Goal: Complete application form

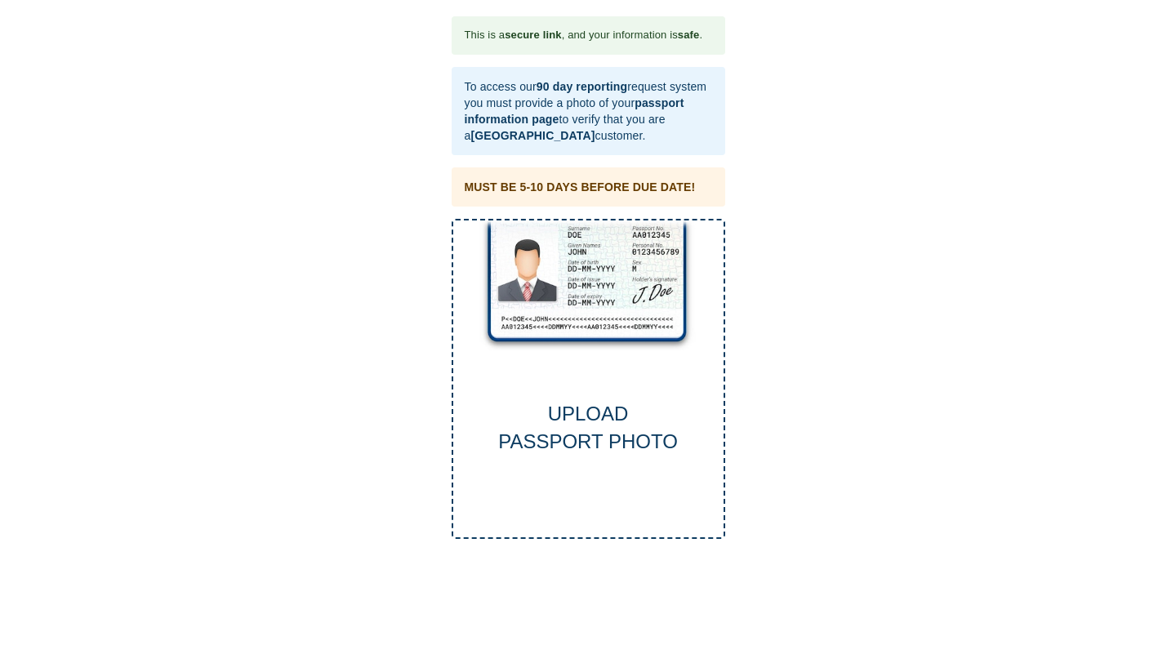
click at [596, 409] on div "UPLOAD PASSPORT PHOTO" at bounding box center [588, 428] width 270 height 56
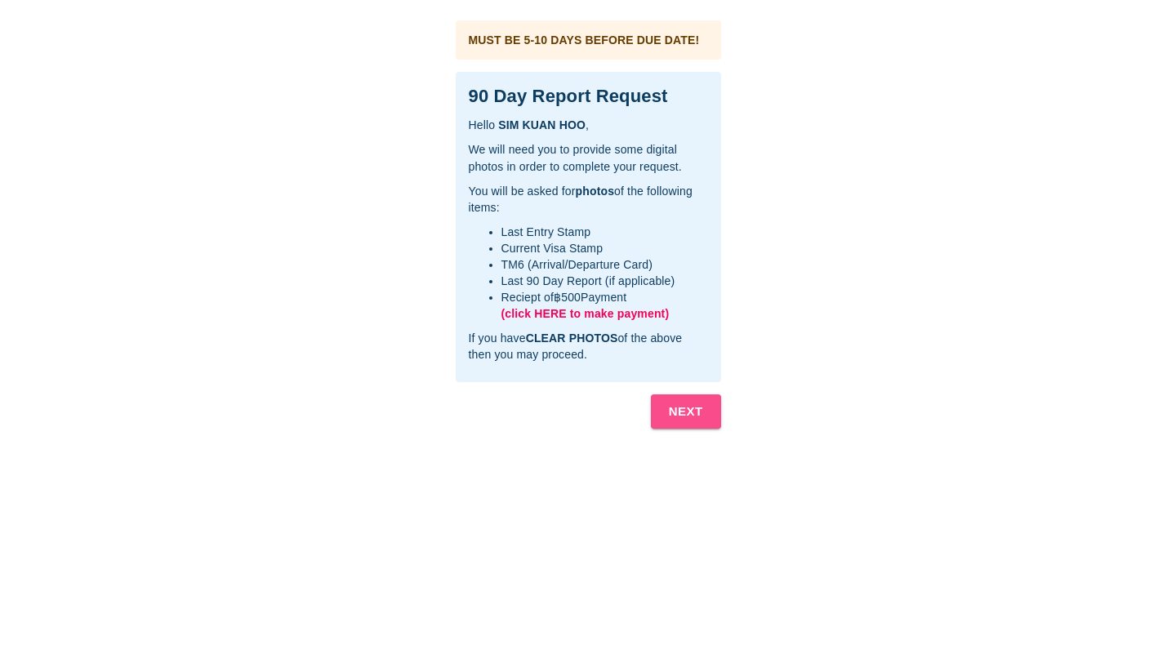
click at [686, 406] on b "NEXT" at bounding box center [686, 411] width 34 height 21
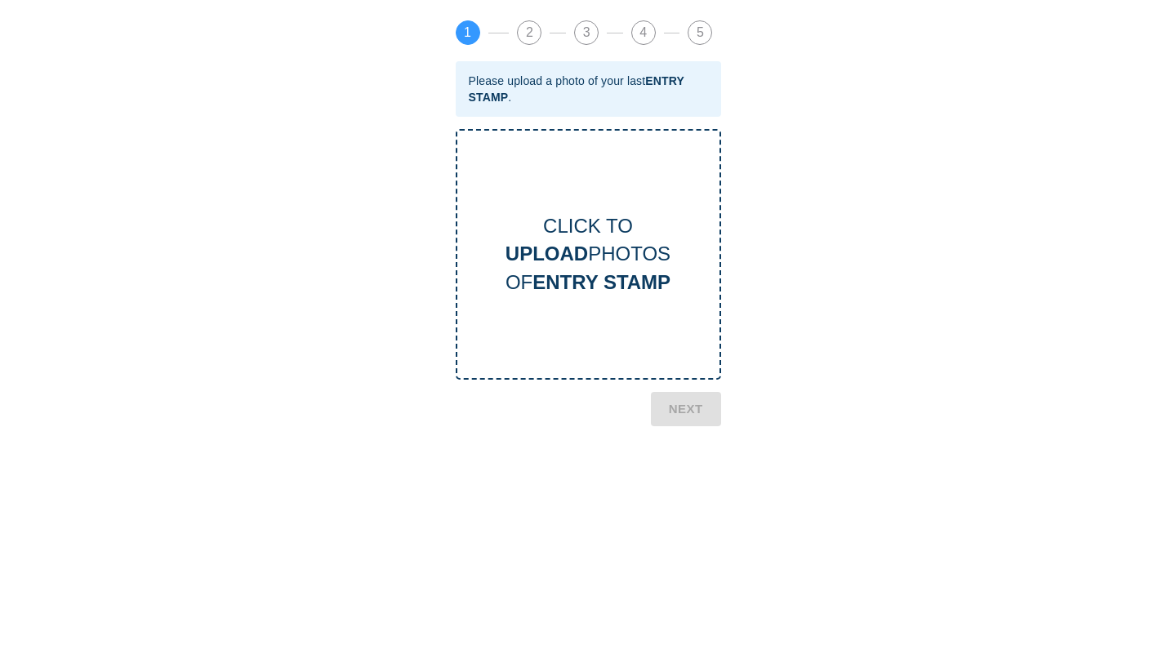
click at [622, 265] on div "CLICK TO UPLOAD PHOTOS OF ENTRY STAMP" at bounding box center [588, 254] width 262 height 84
click at [682, 542] on b "NEXT" at bounding box center [686, 542] width 34 height 21
click at [630, 283] on b "CURRENT VISA" at bounding box center [601, 282] width 147 height 22
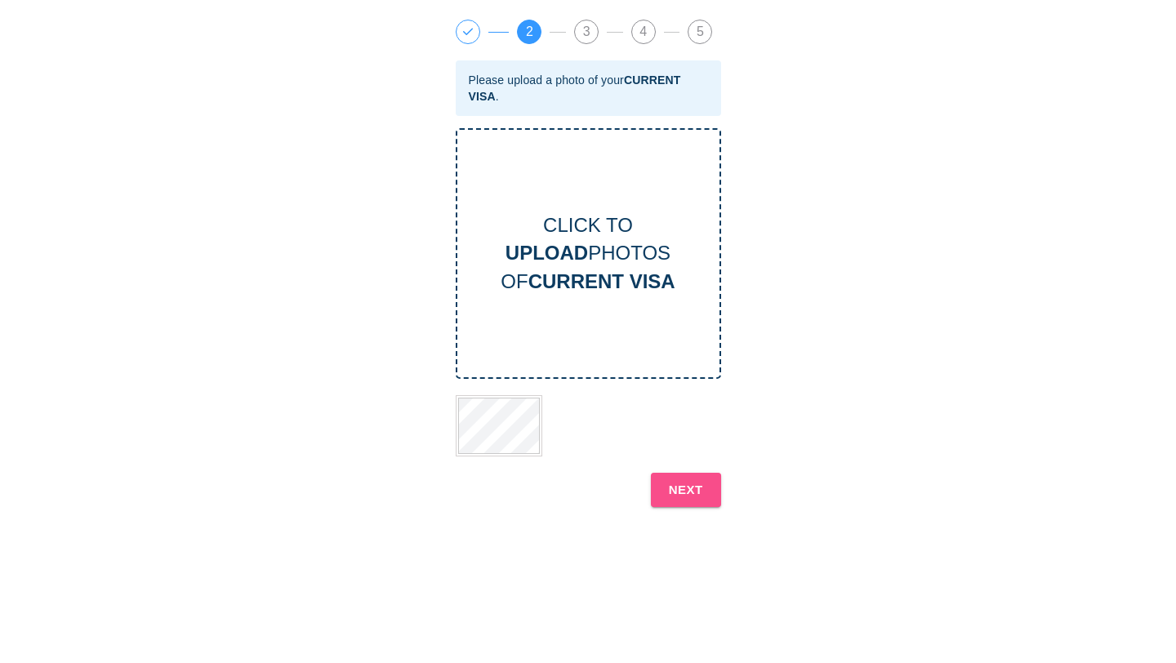
scroll to position [2, 0]
click at [692, 488] on b "NEXT" at bounding box center [686, 488] width 34 height 21
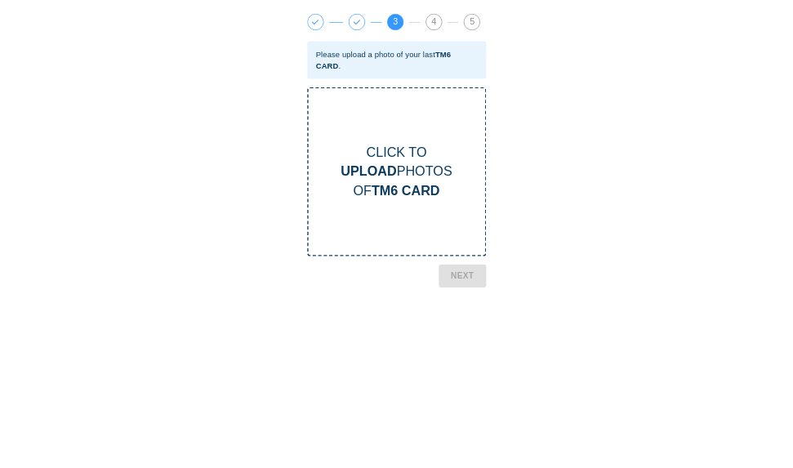
scroll to position [15, 0]
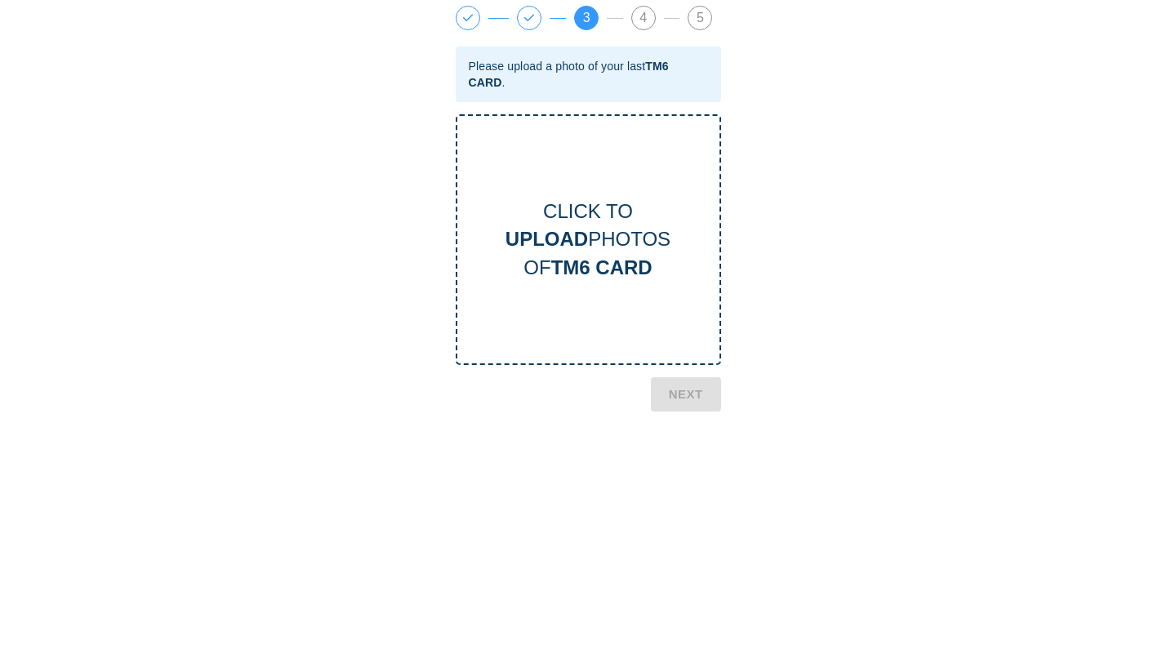
click at [619, 248] on div "CLICK TO UPLOAD PHOTOS OF TM6 CARD" at bounding box center [588, 240] width 262 height 84
click at [697, 483] on b "NEXT" at bounding box center [686, 480] width 34 height 21
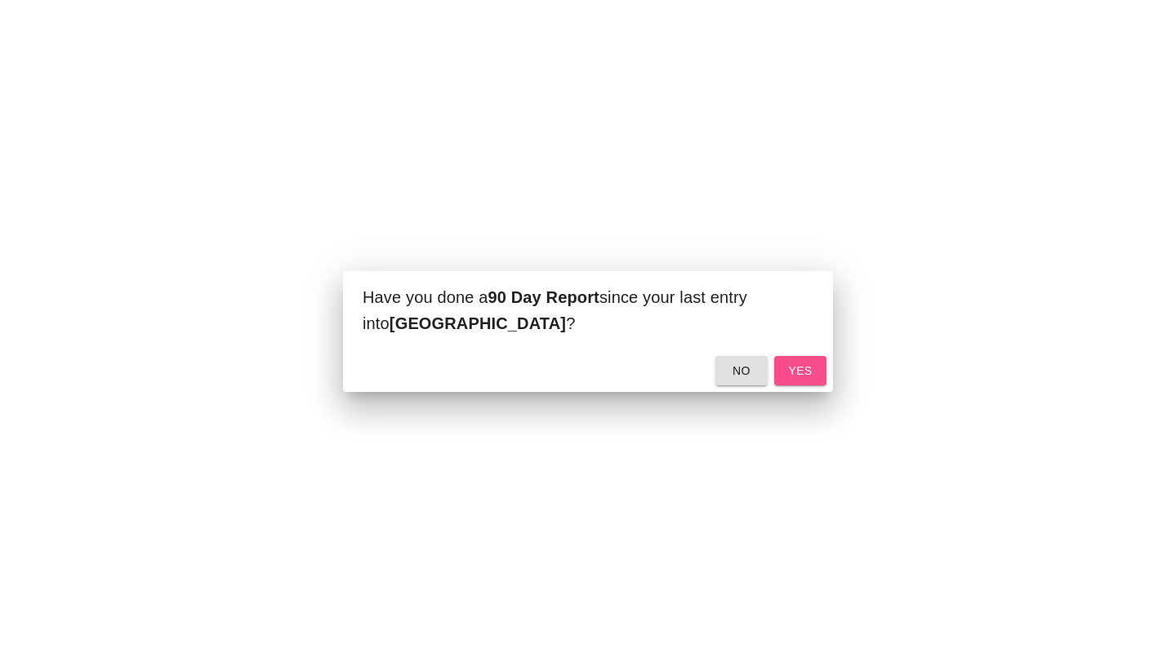
click at [791, 369] on span "yes" at bounding box center [800, 371] width 26 height 20
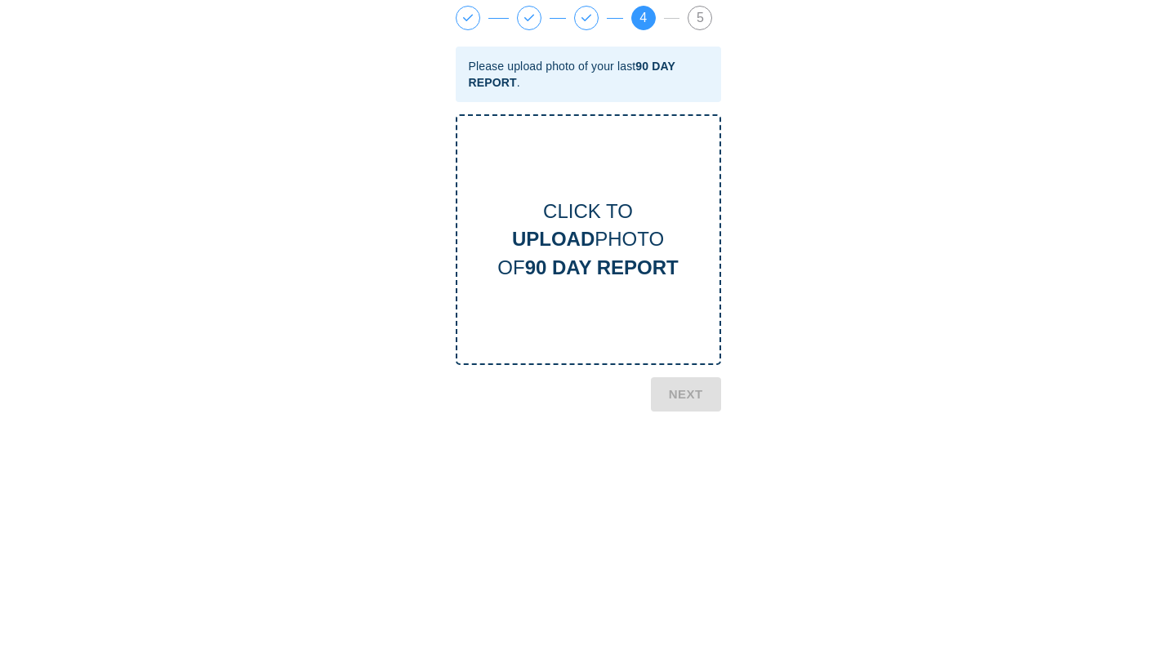
click at [589, 252] on div "CLICK TO UPLOAD PHOTO OF 90 DAY REPORT" at bounding box center [588, 240] width 262 height 84
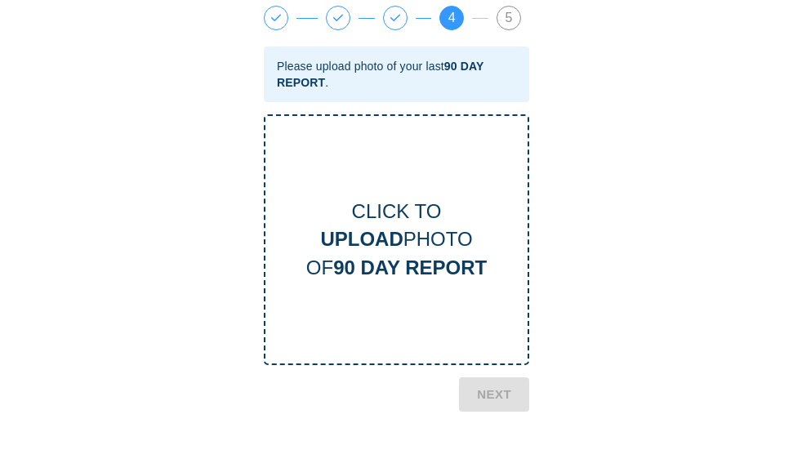
click at [395, 261] on b "90 DAY REPORT" at bounding box center [410, 267] width 154 height 22
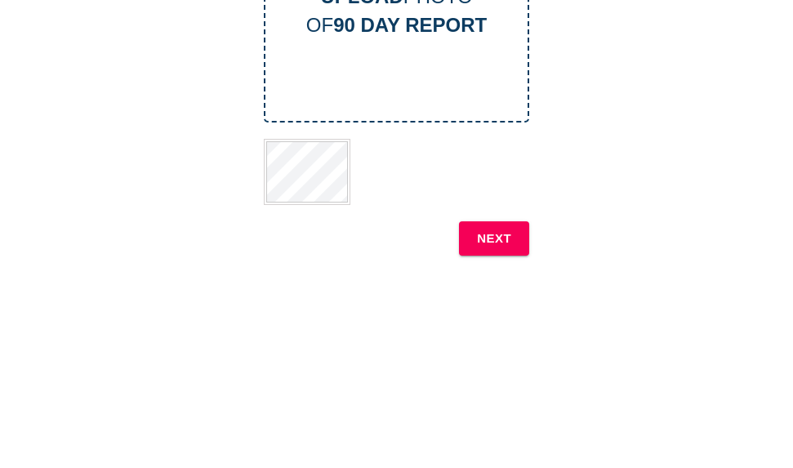
scroll to position [262, 0]
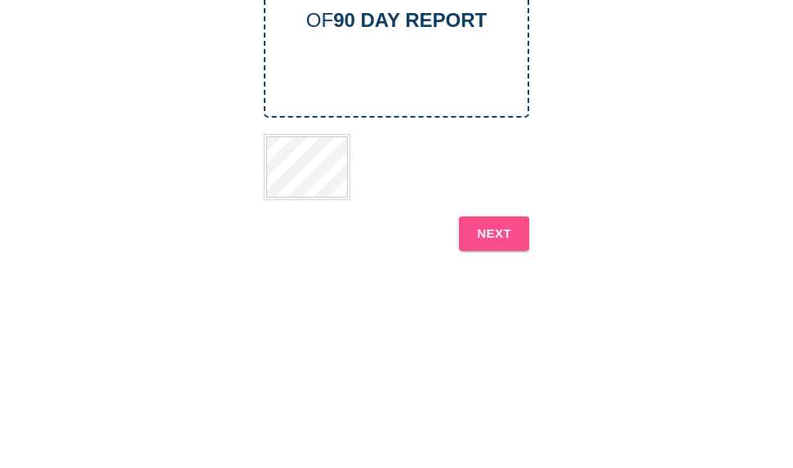
click at [493, 239] on b "NEXT" at bounding box center [494, 233] width 34 height 21
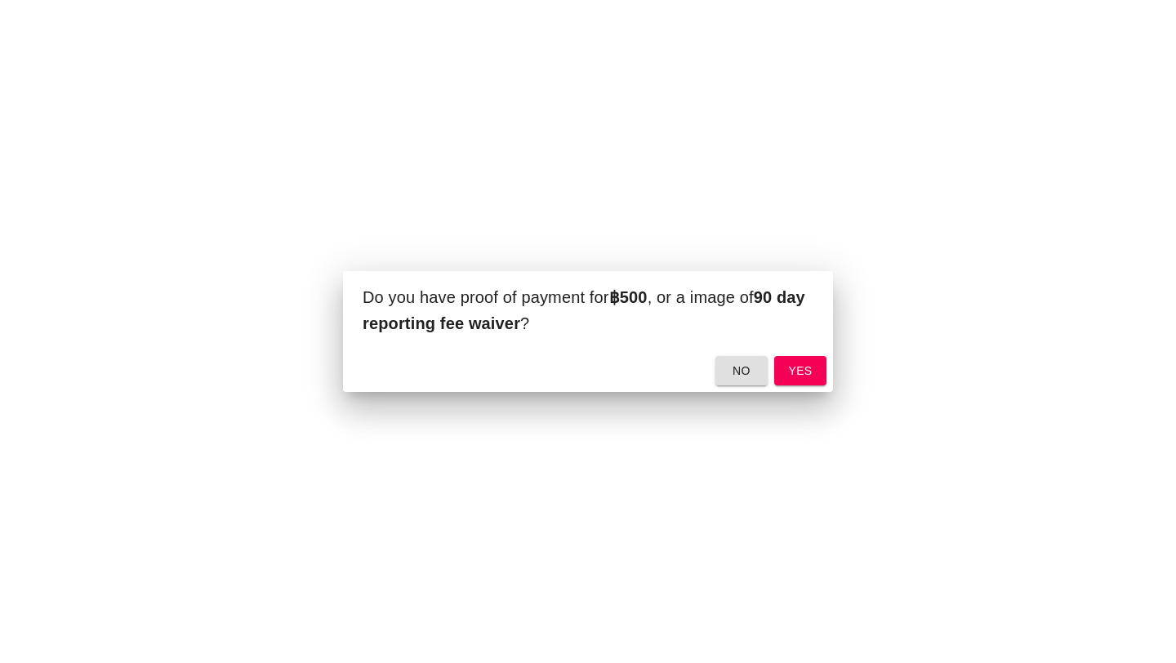
click at [809, 371] on span "yes" at bounding box center [800, 371] width 26 height 20
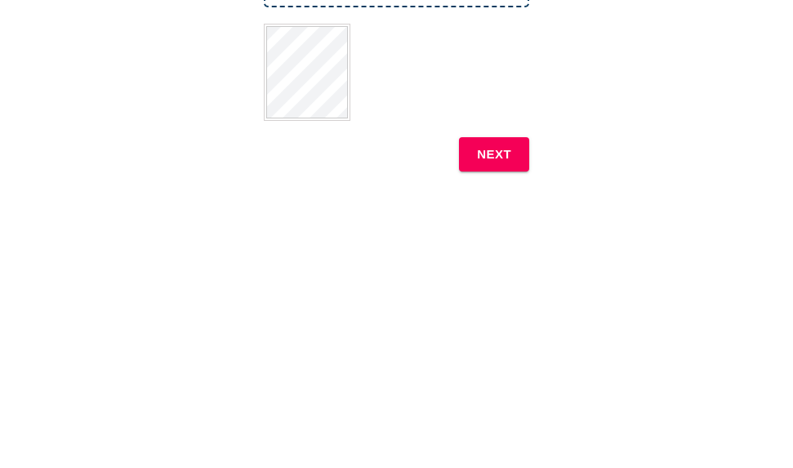
scroll to position [379, 0]
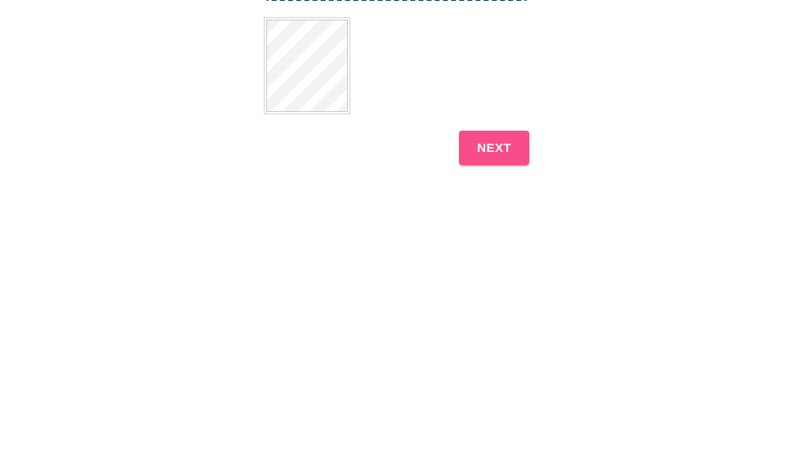
click at [488, 145] on b "NEXT" at bounding box center [494, 147] width 34 height 21
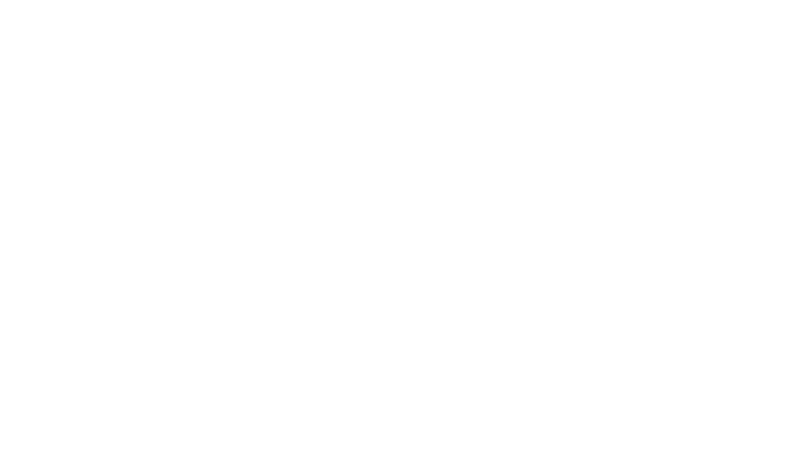
scroll to position [361, 0]
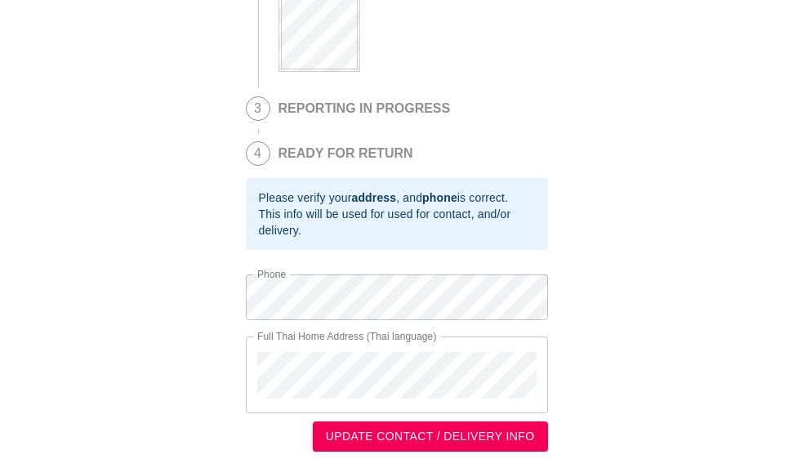
scroll to position [411, 0]
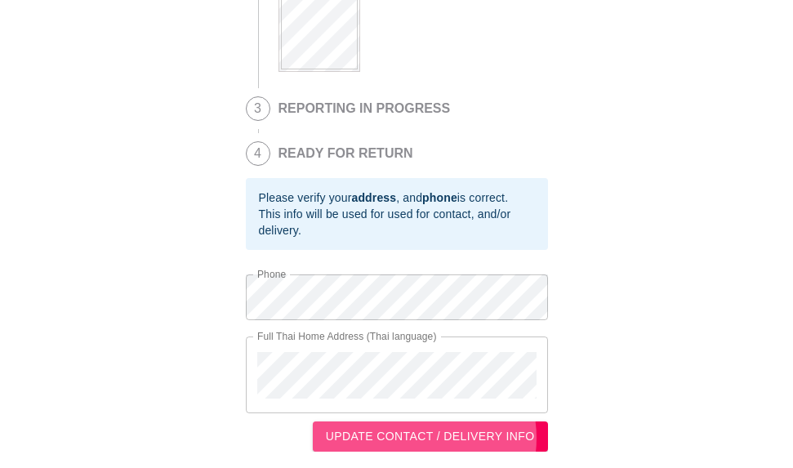
click at [424, 441] on span "UPDATE CONTACT / DELIVERY INFO" at bounding box center [430, 436] width 209 height 20
